Goal: Information Seeking & Learning: Learn about a topic

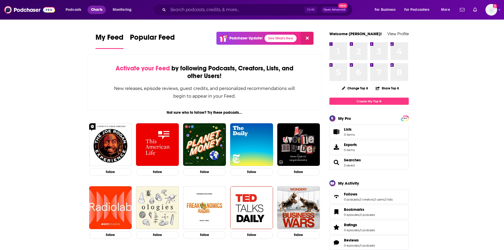
click at [99, 9] on span "Charts" at bounding box center [96, 9] width 11 height 7
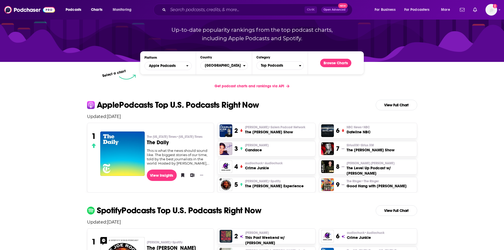
scroll to position [53, 0]
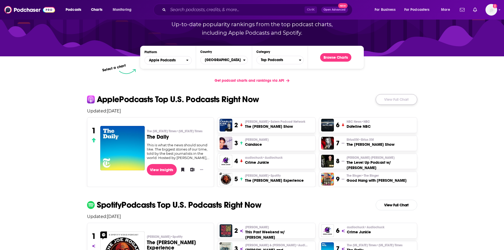
click at [393, 102] on link "View Full Chart" at bounding box center [397, 99] width 42 height 11
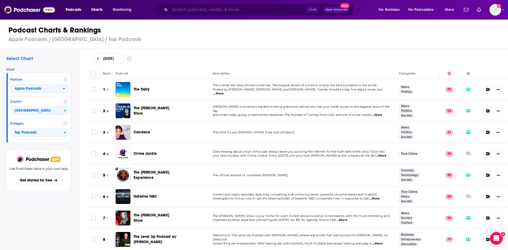
click at [212, 10] on input "Search podcasts, credits, & more..." at bounding box center [238, 10] width 137 height 8
